Goal: Information Seeking & Learning: Check status

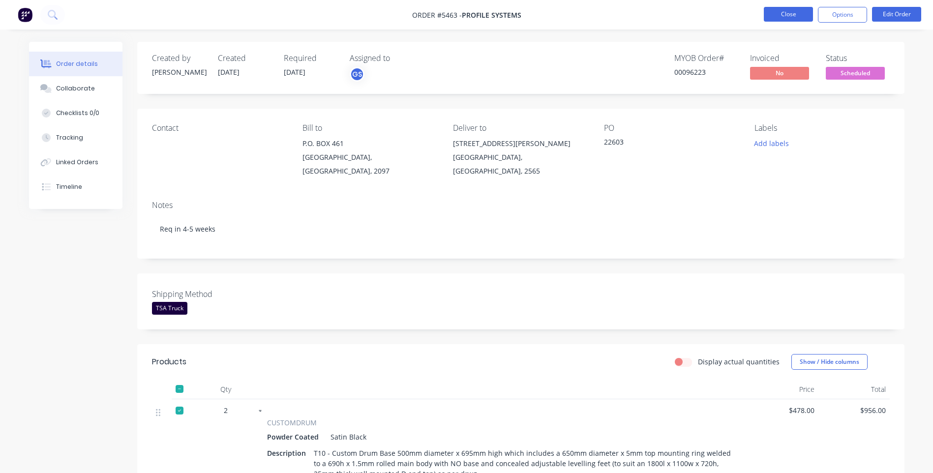
click at [770, 19] on button "Close" at bounding box center [788, 14] width 49 height 15
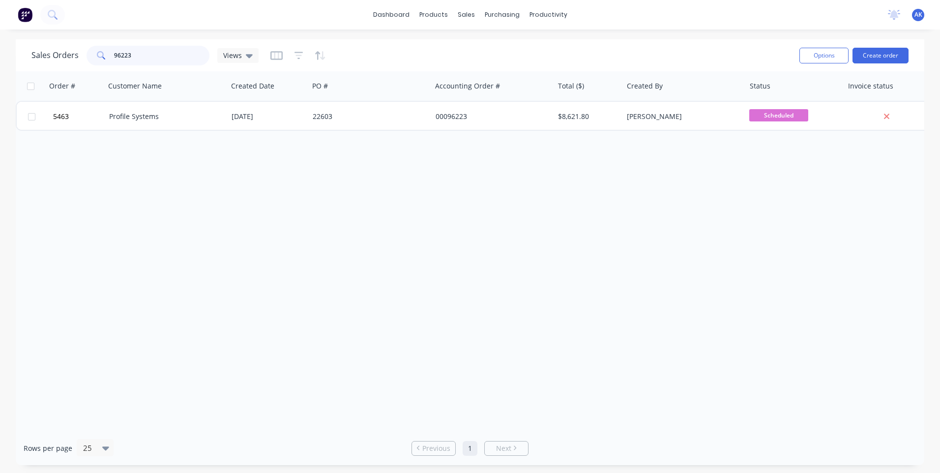
drag, startPoint x: 137, startPoint y: 55, endPoint x: 63, endPoint y: 61, distance: 74.1
click at [61, 62] on div "Sales Orders 96223 Views" at bounding box center [144, 56] width 227 height 20
type input "98318"
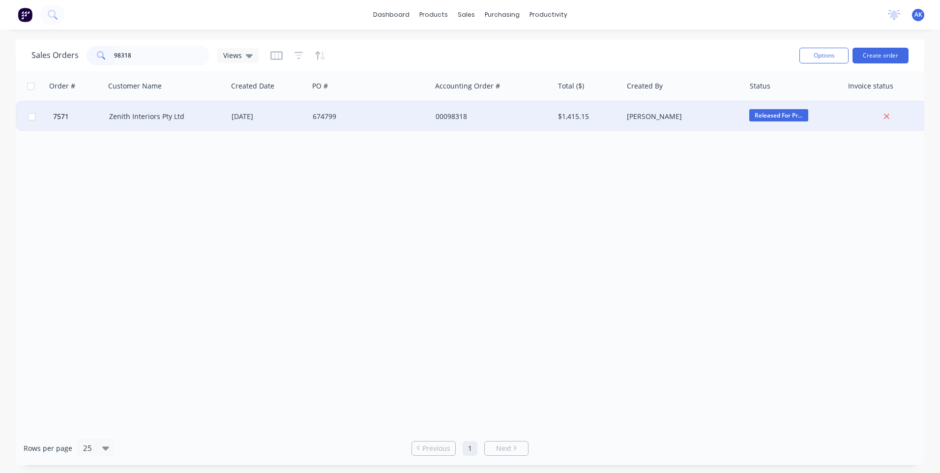
click at [139, 119] on div "Zenith Interiors Pty Ltd" at bounding box center [163, 117] width 109 height 10
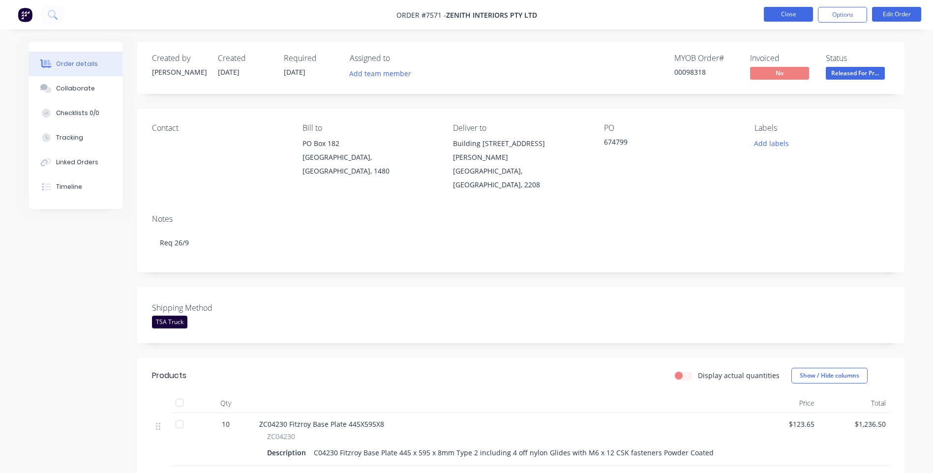
click at [792, 10] on button "Close" at bounding box center [788, 14] width 49 height 15
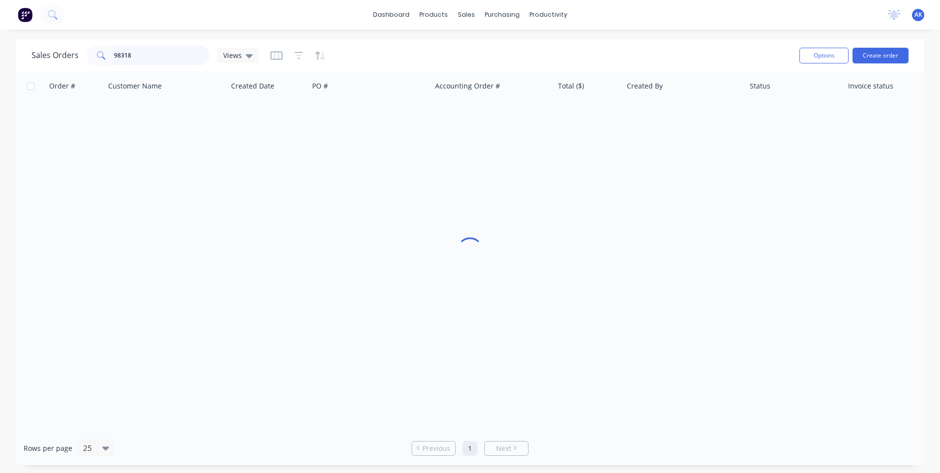
click at [142, 61] on input "98318" at bounding box center [162, 56] width 96 height 20
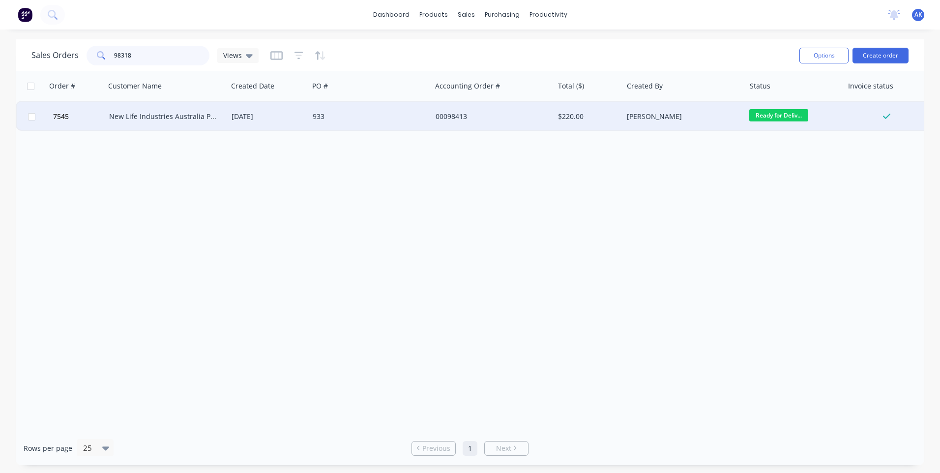
type input "98318"
click at [238, 120] on div "[DATE]" at bounding box center [268, 117] width 73 height 10
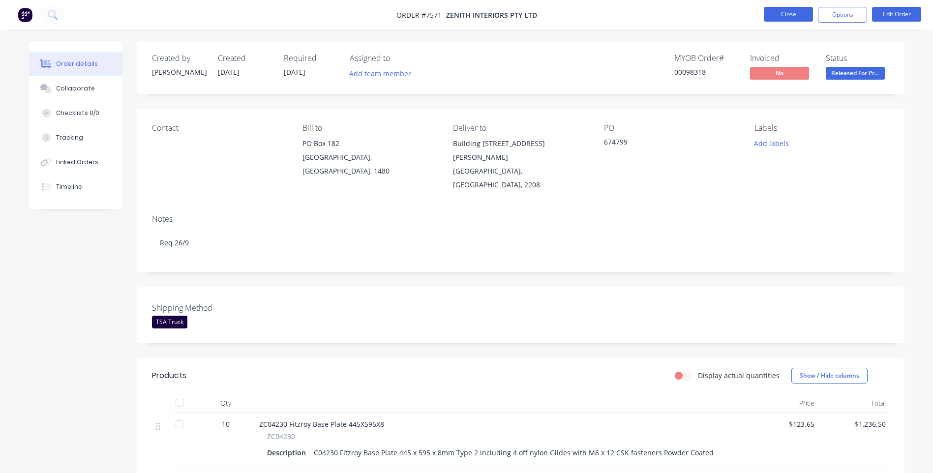
click at [778, 16] on button "Close" at bounding box center [788, 14] width 49 height 15
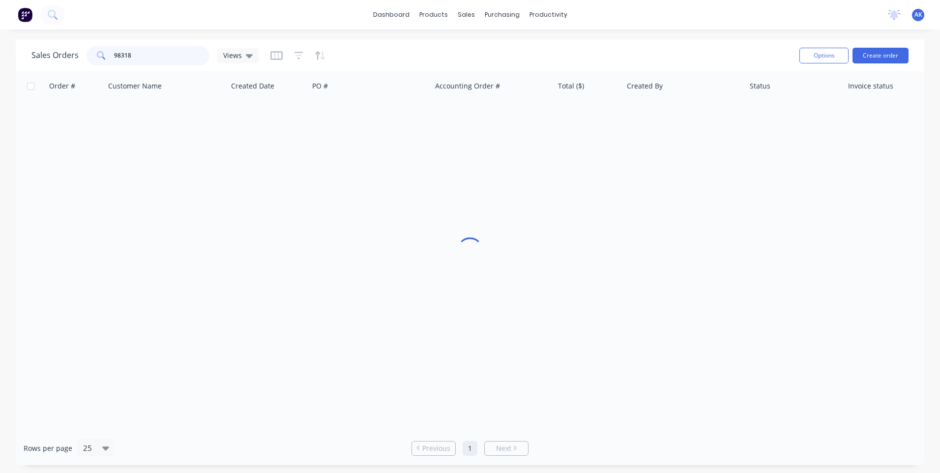
click at [143, 58] on input "98318" at bounding box center [162, 56] width 96 height 20
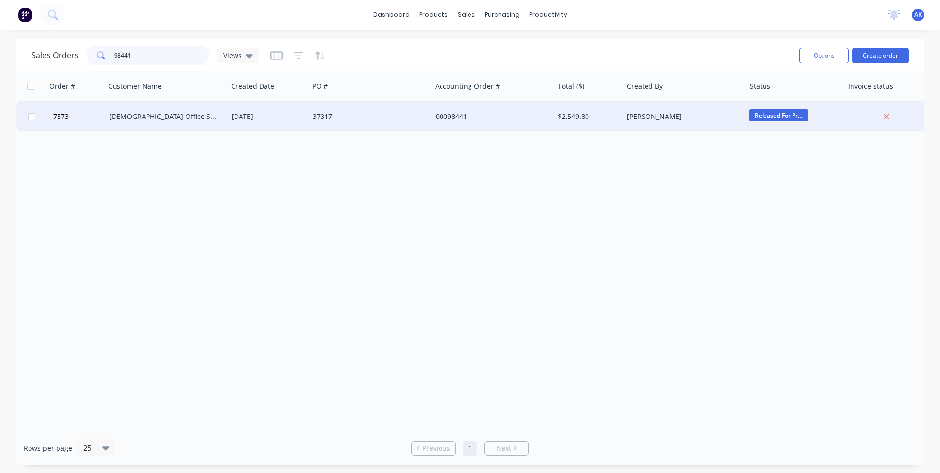
type input "98441"
click at [177, 120] on div "[DEMOGRAPHIC_DATA] Office Systems" at bounding box center [163, 117] width 109 height 10
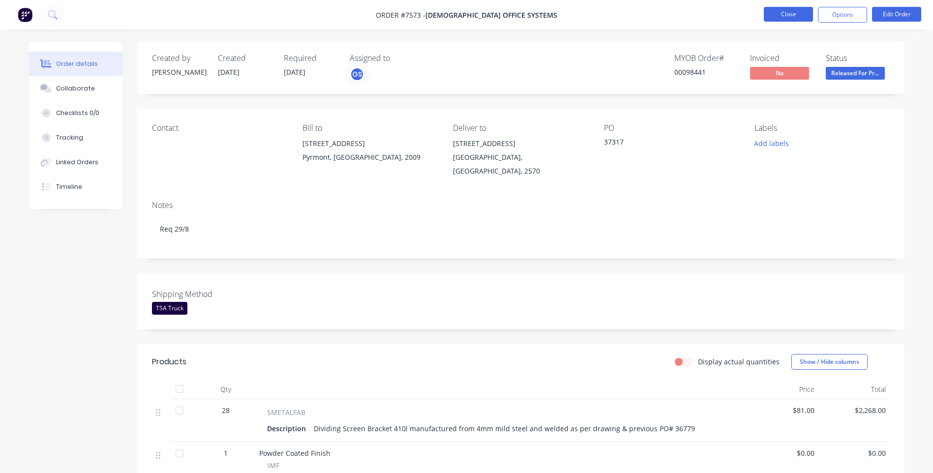
click at [796, 15] on button "Close" at bounding box center [788, 14] width 49 height 15
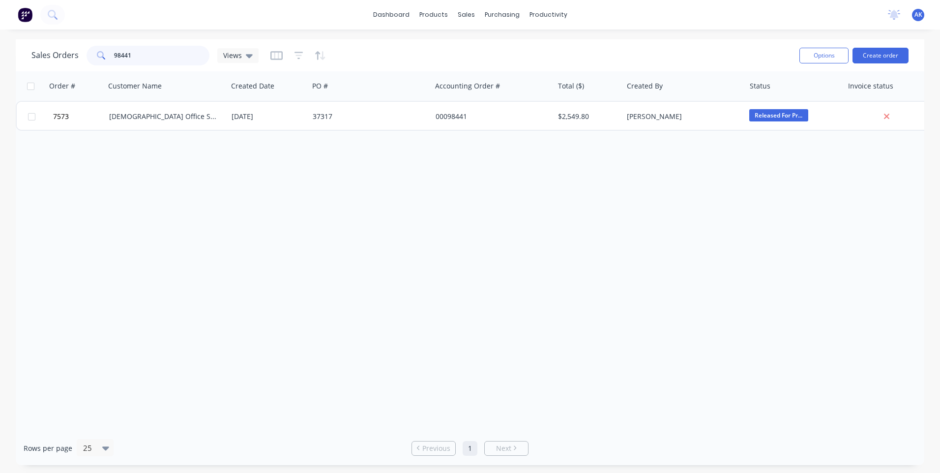
drag, startPoint x: 170, startPoint y: 59, endPoint x: 21, endPoint y: 75, distance: 149.9
click at [21, 75] on div "Sales Orders 98441 Views Options Create order Order # Customer Name Created Dat…" at bounding box center [470, 252] width 909 height 426
click at [170, 60] on input "98453" at bounding box center [162, 56] width 96 height 20
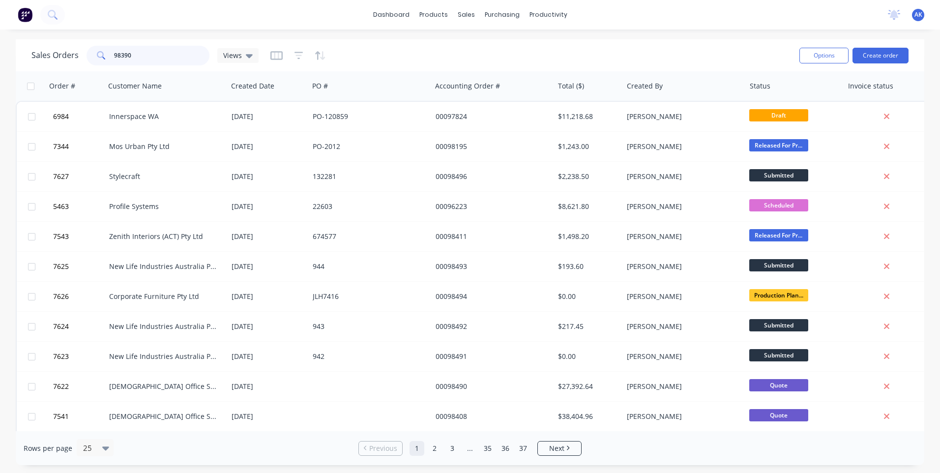
type input "98390"
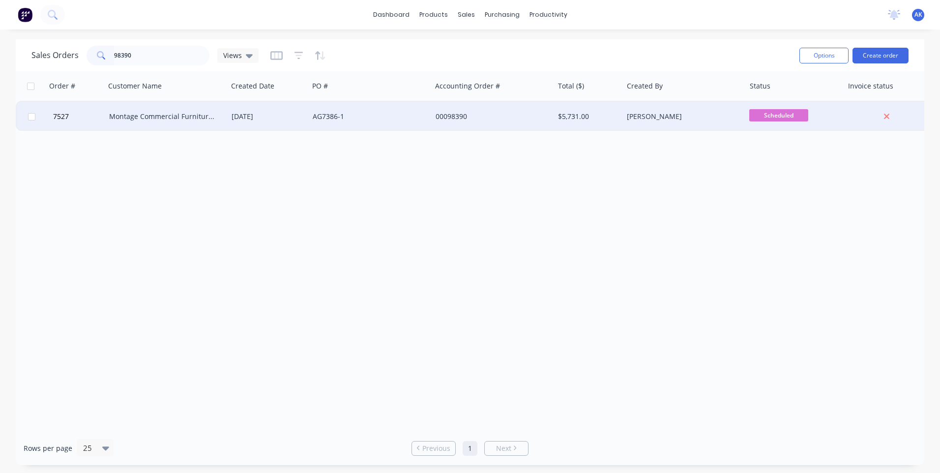
click at [245, 110] on div "[DATE]" at bounding box center [268, 117] width 81 height 30
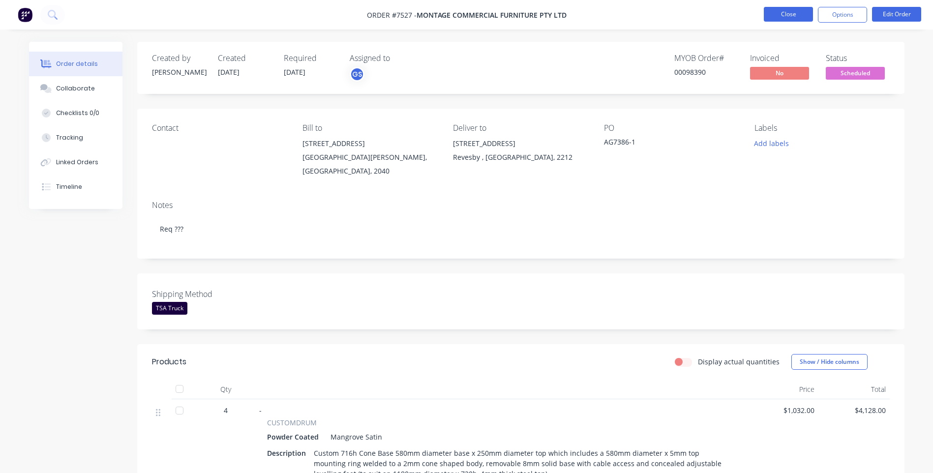
click at [784, 21] on li "Close" at bounding box center [788, 15] width 49 height 16
click at [805, 16] on button "Close" at bounding box center [788, 14] width 49 height 15
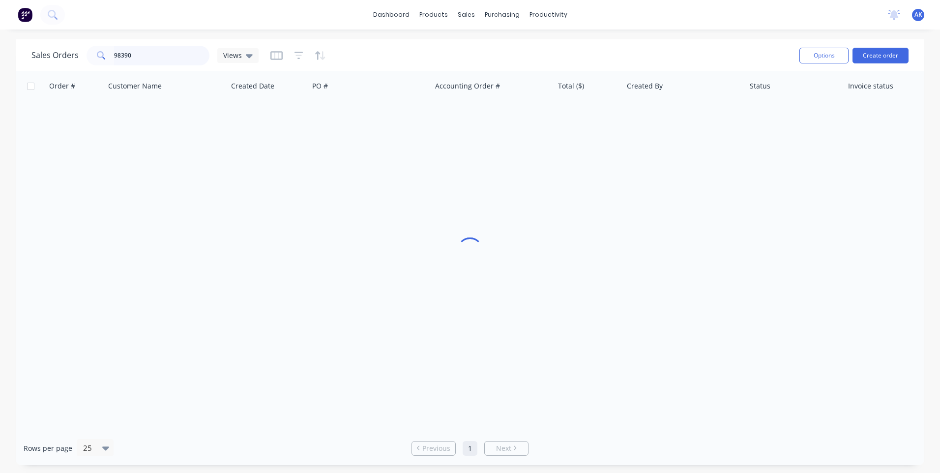
click at [156, 59] on input "98390" at bounding box center [162, 56] width 96 height 20
type input "98446"
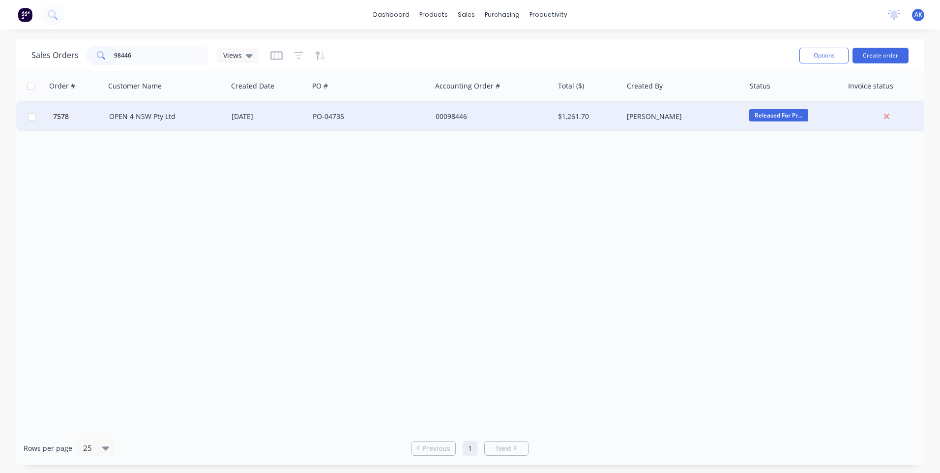
click at [165, 115] on div "OPEN 4 NSW Pty Ltd" at bounding box center [163, 117] width 109 height 10
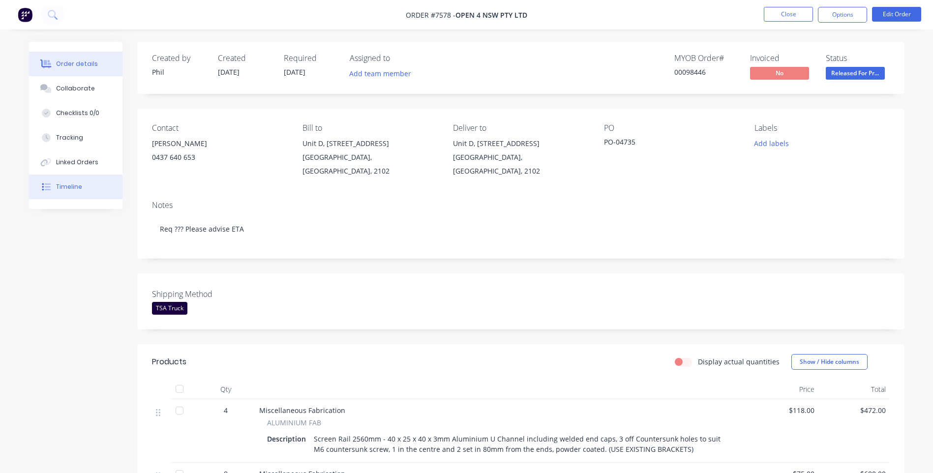
click at [79, 186] on div "Timeline" at bounding box center [69, 186] width 26 height 9
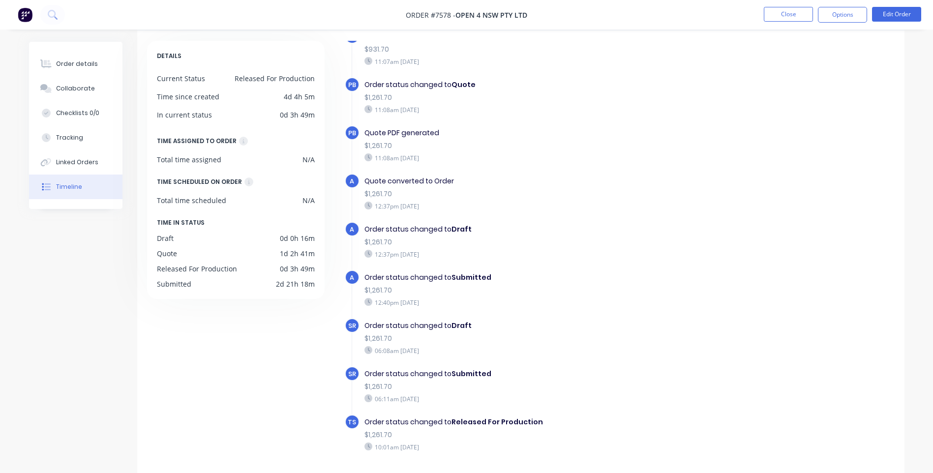
scroll to position [75, 0]
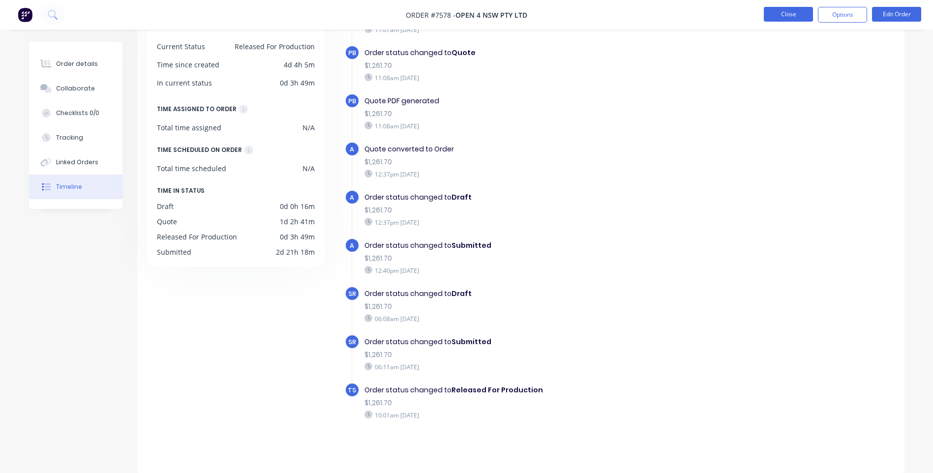
click at [794, 16] on button "Close" at bounding box center [788, 14] width 49 height 15
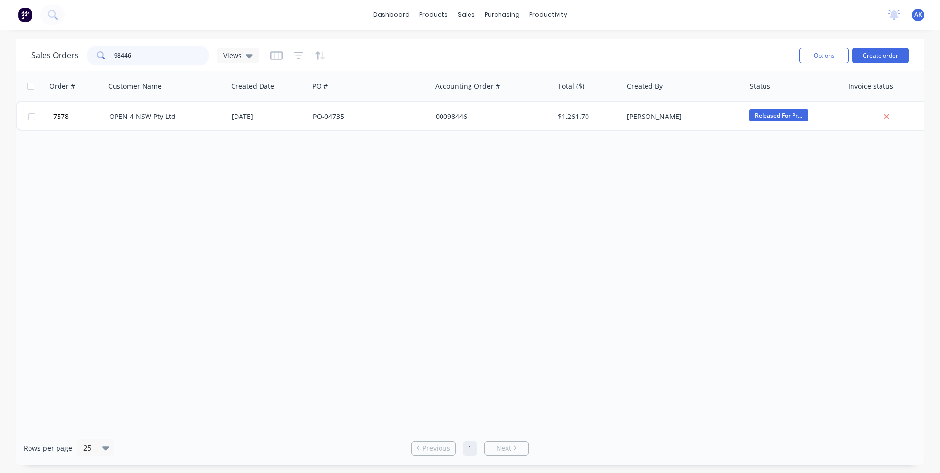
drag, startPoint x: 157, startPoint y: 50, endPoint x: 0, endPoint y: 87, distance: 162.3
click at [0, 87] on html "dashboard products sales purchasing productivity dashboard products Product Cat…" at bounding box center [470, 236] width 940 height 473
type input "97436"
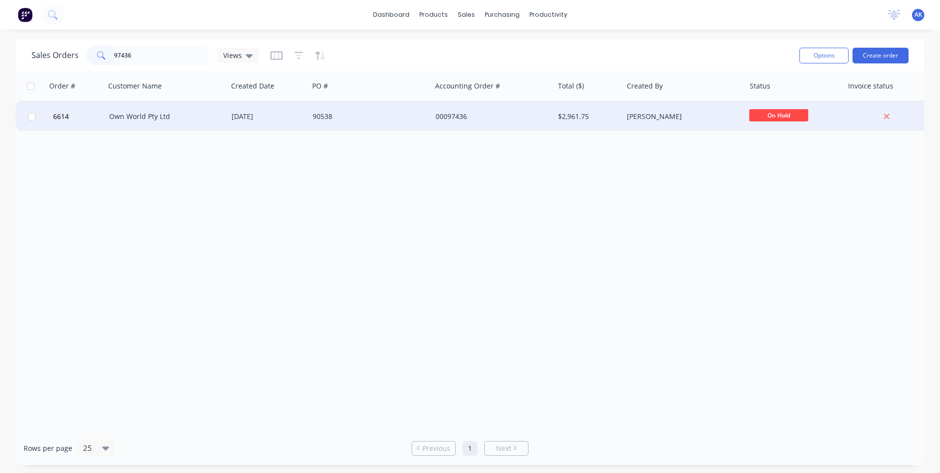
click at [187, 118] on div "Own World Pty Ltd" at bounding box center [163, 117] width 109 height 10
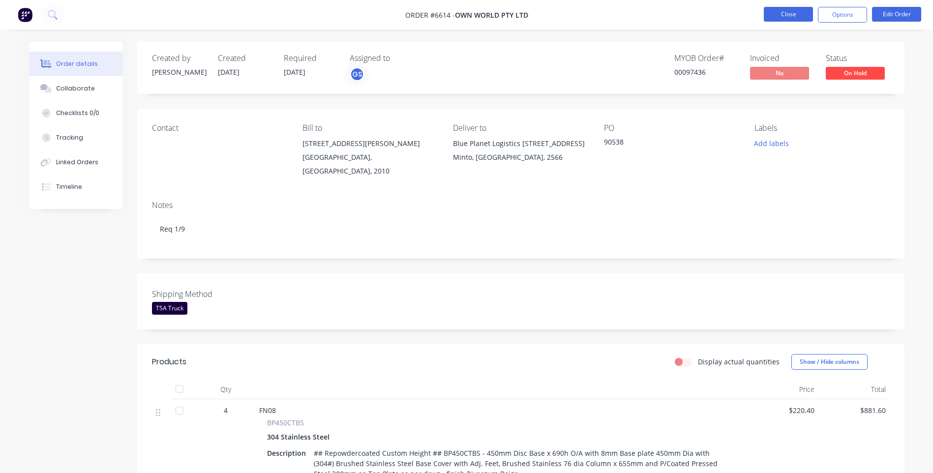
click at [783, 18] on button "Close" at bounding box center [788, 14] width 49 height 15
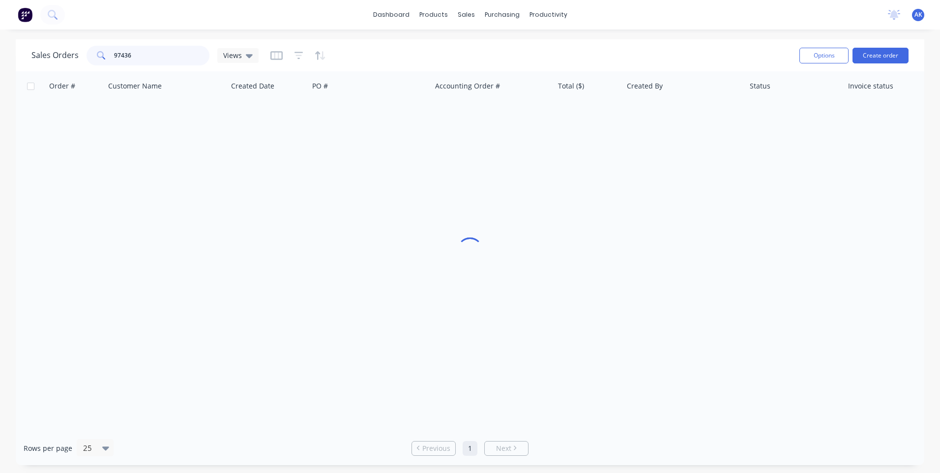
click at [148, 57] on input "97436" at bounding box center [162, 56] width 96 height 20
type input "98374"
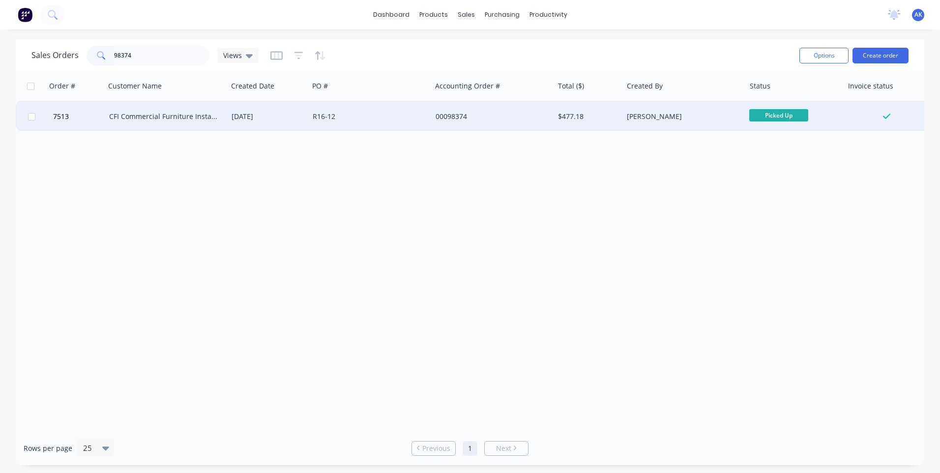
click at [182, 118] on div "CFI Commercial Furniture Installations" at bounding box center [163, 117] width 109 height 10
